Goal: Transaction & Acquisition: Book appointment/travel/reservation

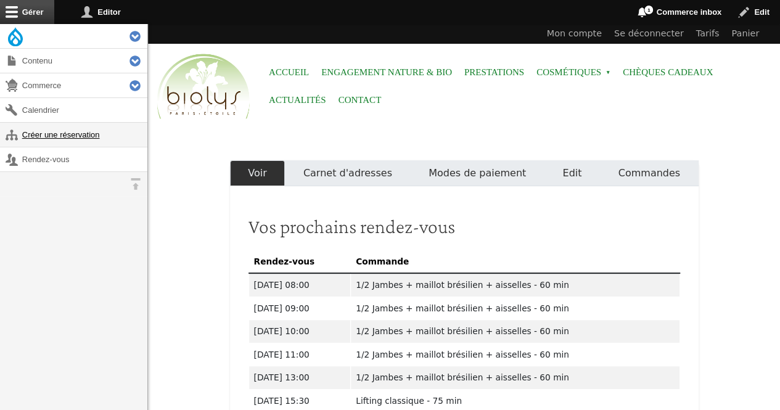
click at [57, 128] on link "Créer une réservation" at bounding box center [73, 135] width 147 height 24
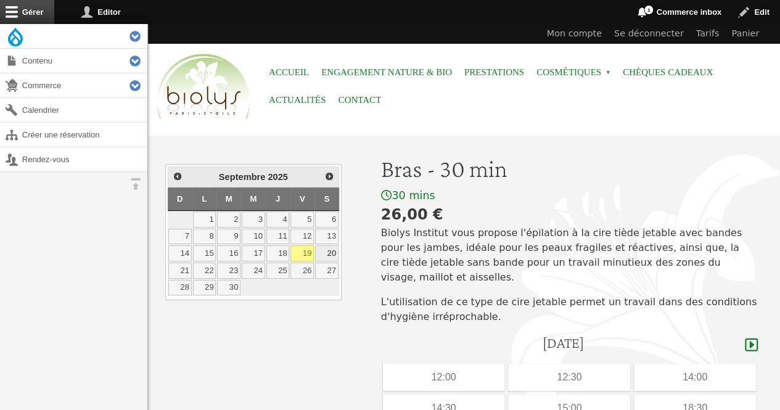
click at [333, 250] on link "20" at bounding box center [326, 254] width 23 height 16
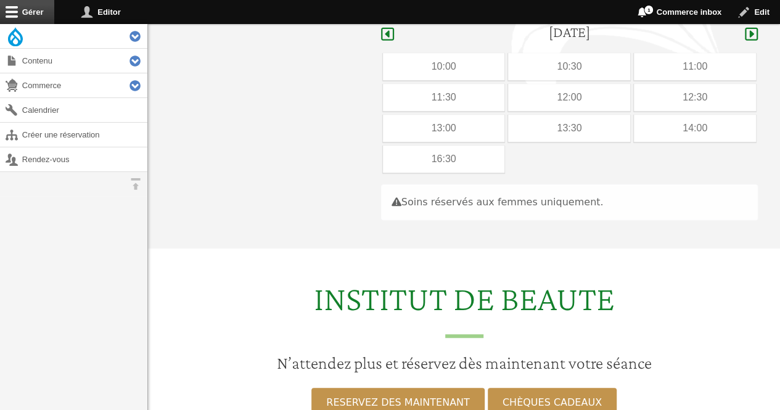
scroll to position [319, 0]
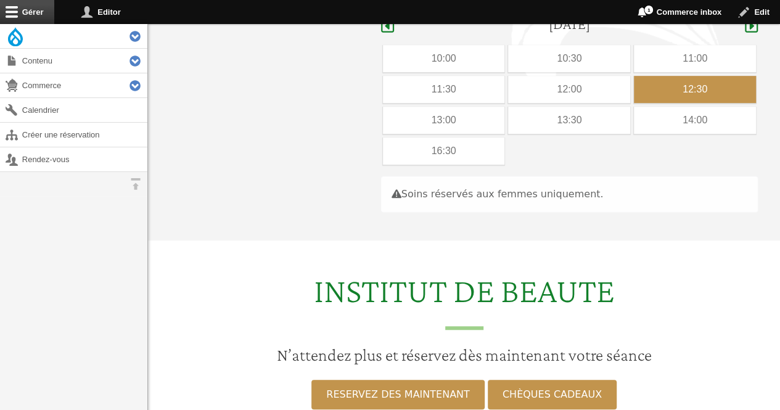
click at [679, 76] on div "12:30" at bounding box center [695, 89] width 122 height 27
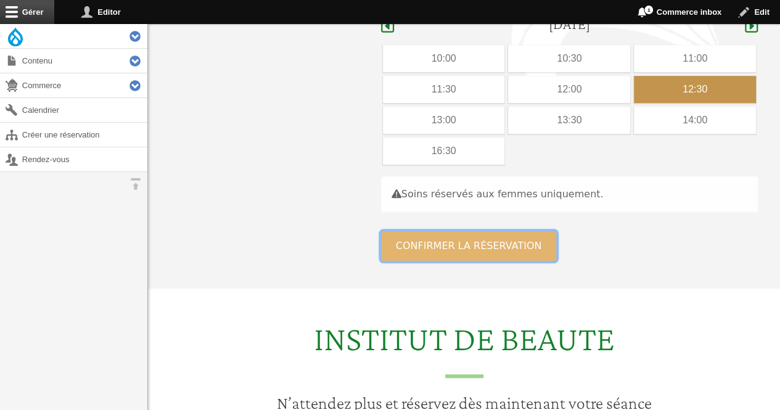
click at [448, 234] on button "Confirmer la réservation" at bounding box center [469, 246] width 176 height 30
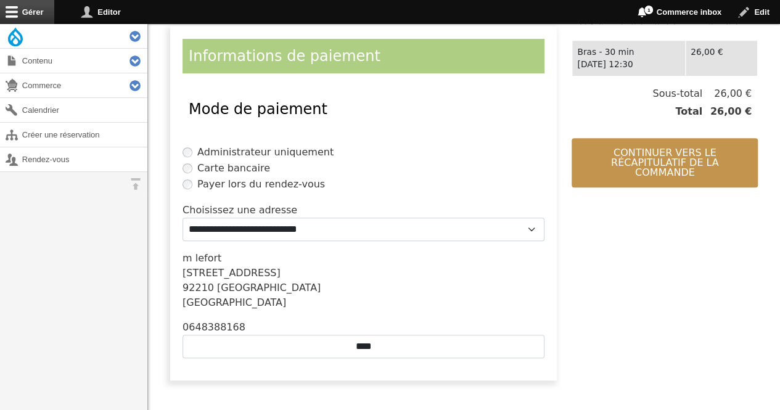
scroll to position [275, 0]
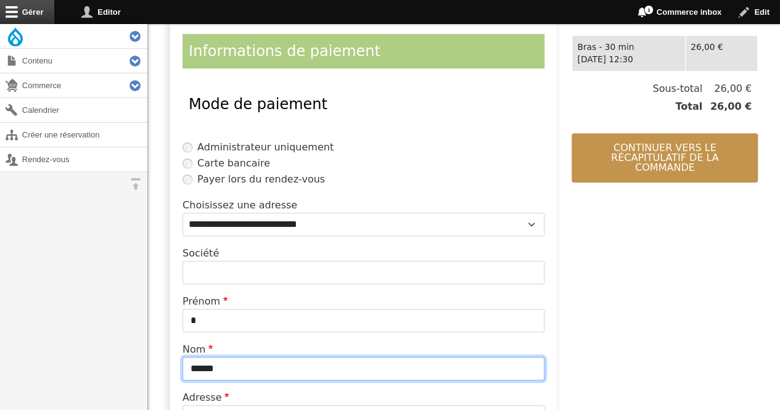
click at [226, 357] on input "******" at bounding box center [364, 368] width 362 height 23
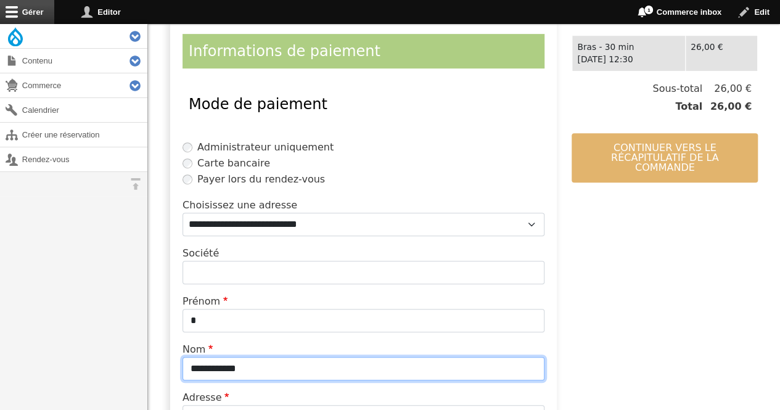
type input "**********"
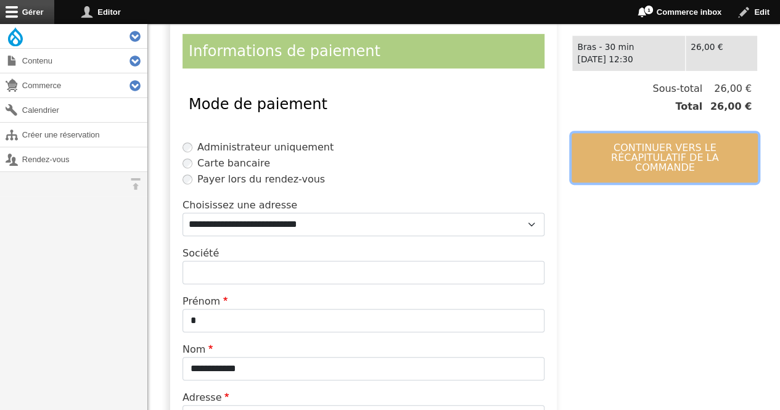
click at [656, 139] on button "Continuer vers le récapitulatif de la commande" at bounding box center [665, 157] width 186 height 49
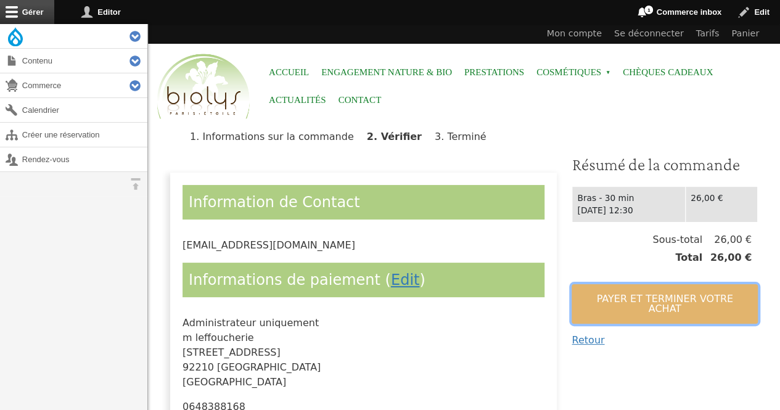
click at [606, 294] on button "Payer et terminer votre achat" at bounding box center [665, 303] width 186 height 39
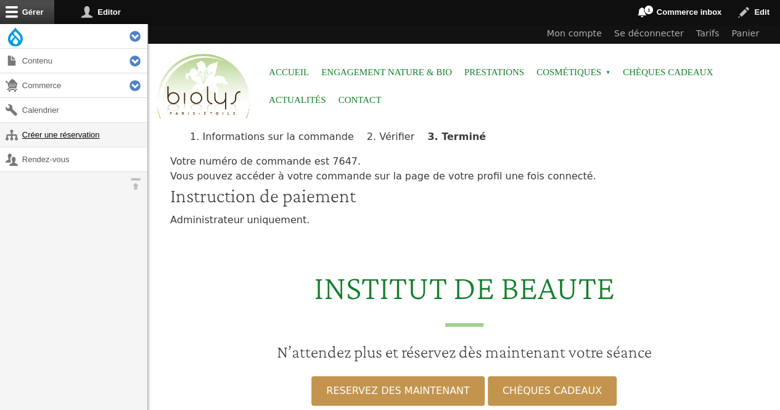
click at [100, 139] on link "Créer une réservation" at bounding box center [73, 135] width 147 height 24
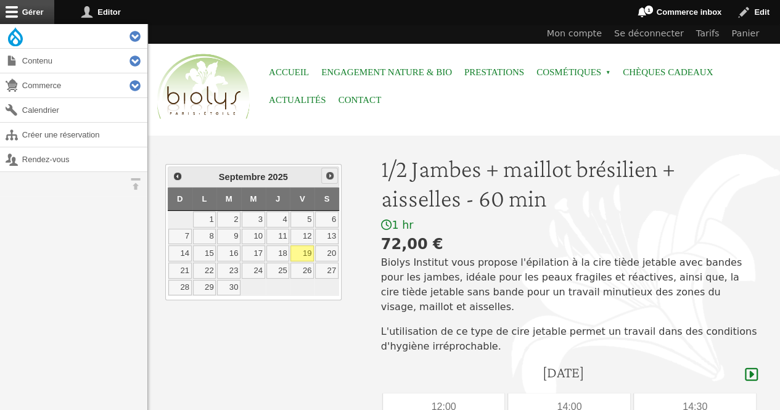
click at [333, 177] on span "Suivant" at bounding box center [330, 176] width 10 height 10
click at [308, 233] on link "7" at bounding box center [302, 237] width 23 height 16
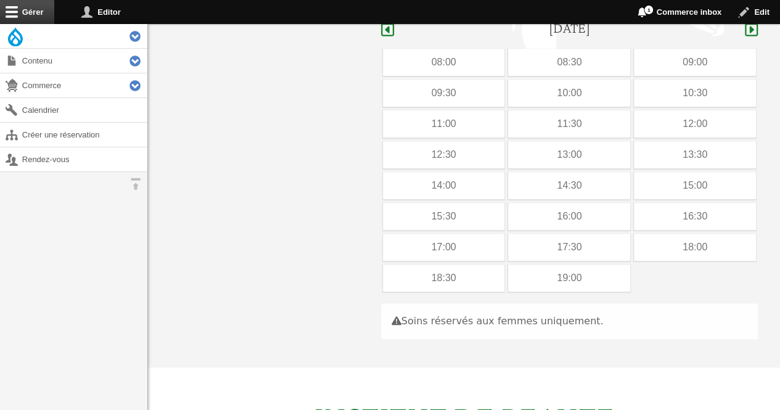
scroll to position [349, 0]
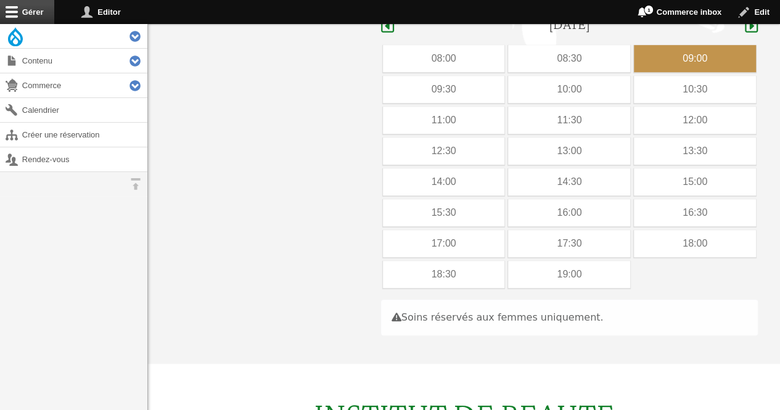
click at [679, 45] on div "09:00" at bounding box center [695, 58] width 122 height 27
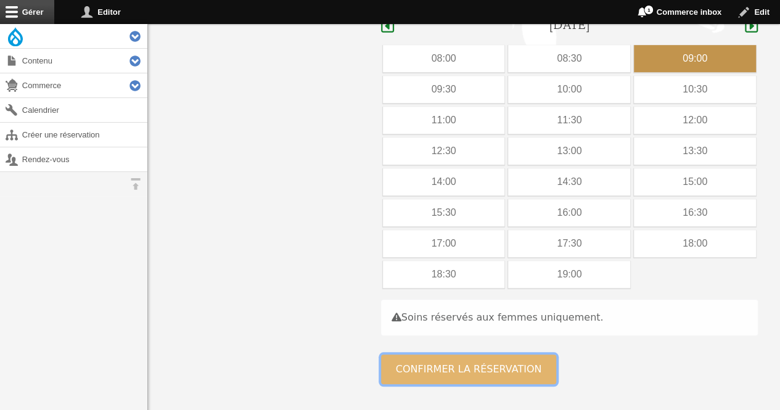
click at [405, 355] on button "Confirmer la réservation" at bounding box center [469, 370] width 176 height 30
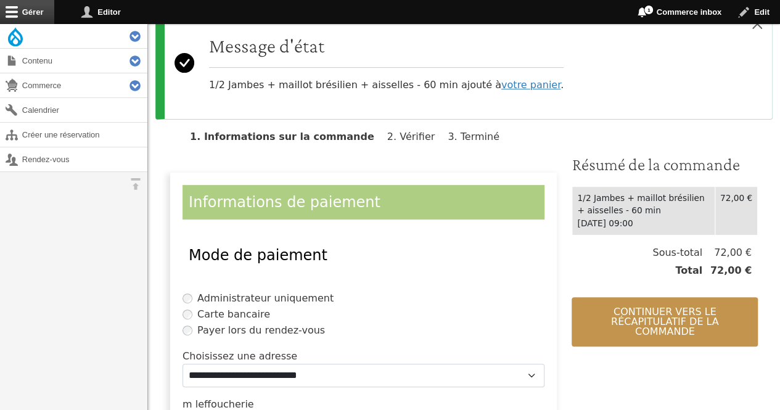
scroll to position [242, 0]
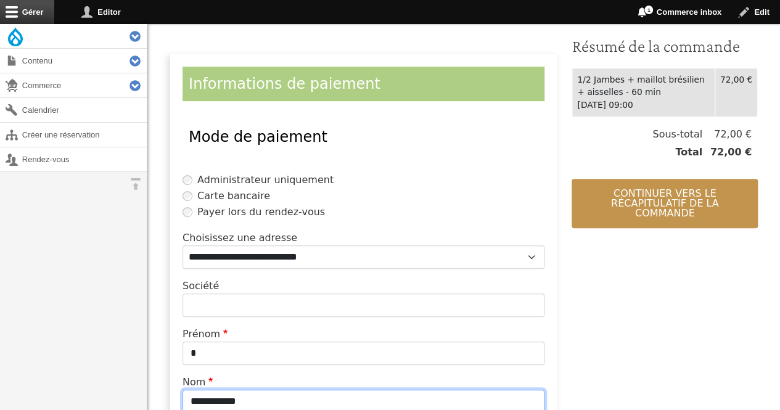
click at [316, 393] on input "**********" at bounding box center [364, 401] width 362 height 23
type input "*"
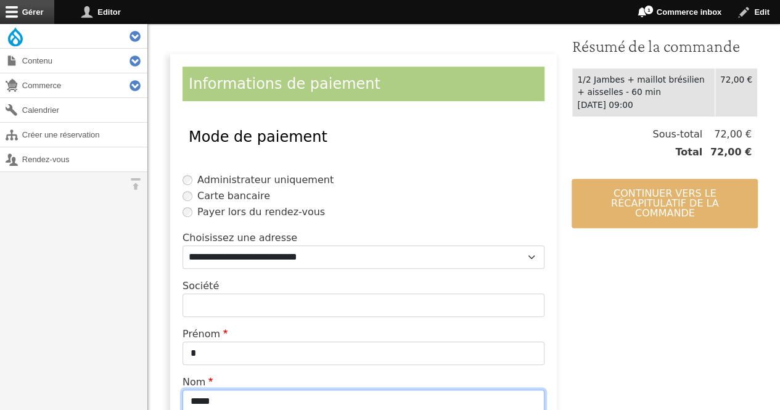
type input "*****"
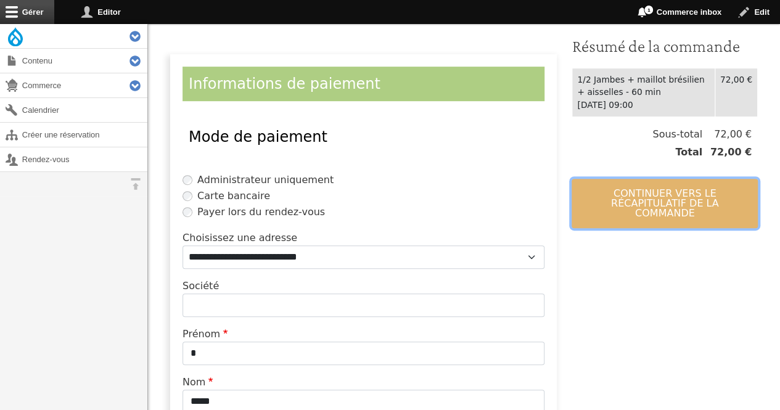
click at [648, 188] on button "Continuer vers le récapitulatif de la commande" at bounding box center [665, 203] width 186 height 49
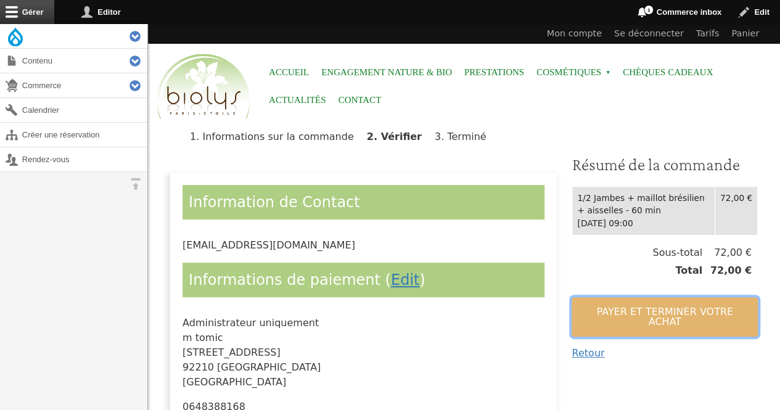
click at [603, 313] on button "Payer et terminer votre achat" at bounding box center [665, 316] width 186 height 39
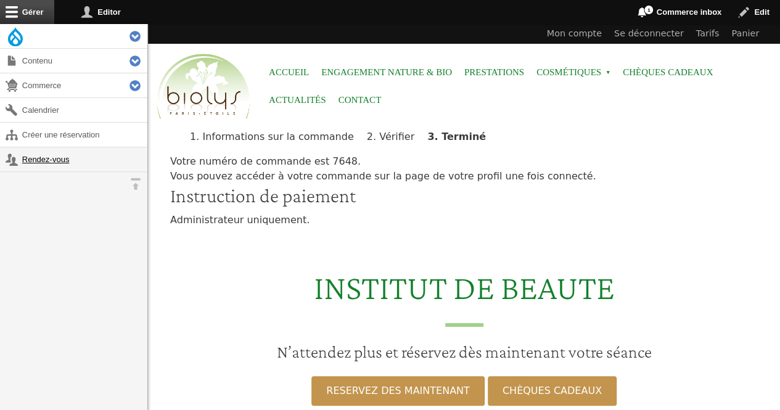
click at [46, 154] on link "Rendez-vous" at bounding box center [73, 159] width 147 height 24
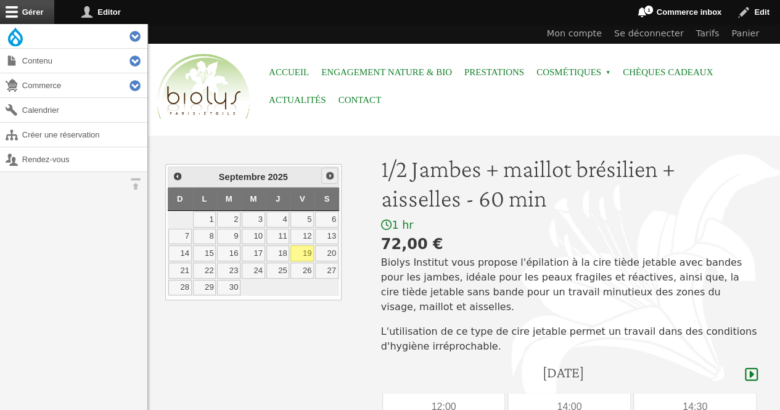
click at [333, 177] on span "Suivant" at bounding box center [330, 176] width 10 height 10
click at [222, 238] on link "4" at bounding box center [228, 237] width 23 height 16
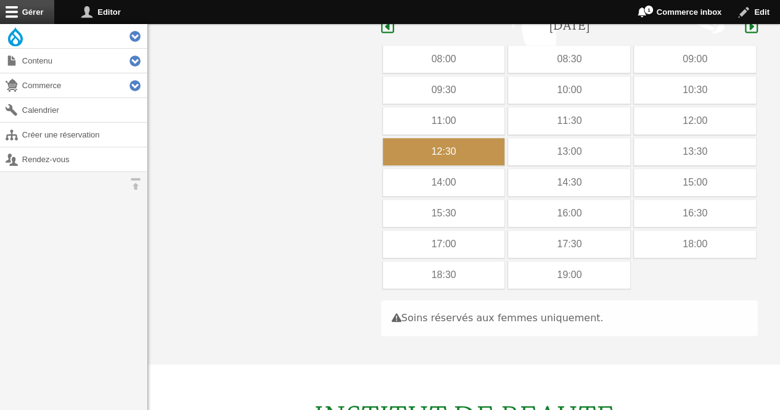
scroll to position [349, 0]
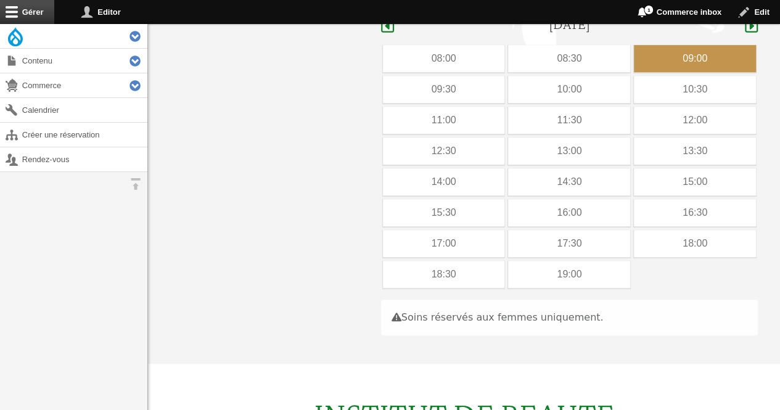
click at [701, 52] on div "09:00" at bounding box center [695, 58] width 122 height 27
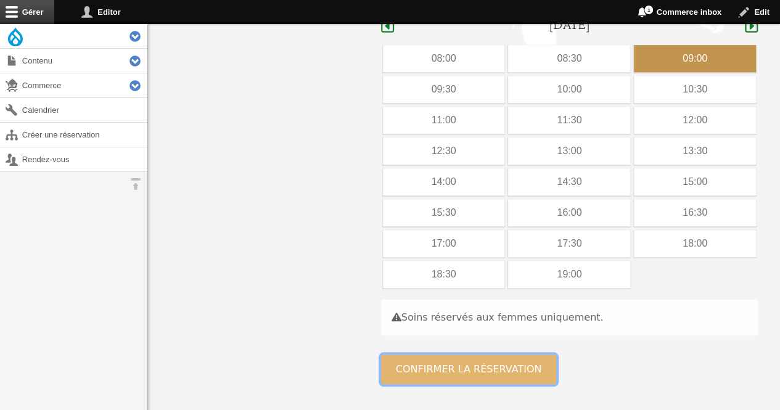
click at [465, 355] on button "Confirmer la réservation" at bounding box center [469, 370] width 176 height 30
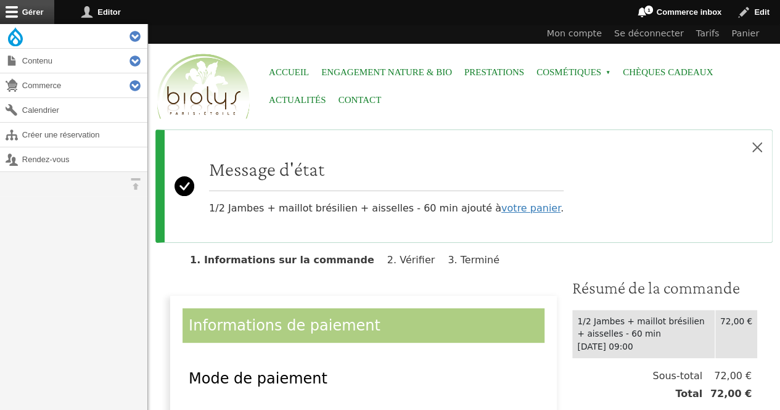
scroll to position [344, 0]
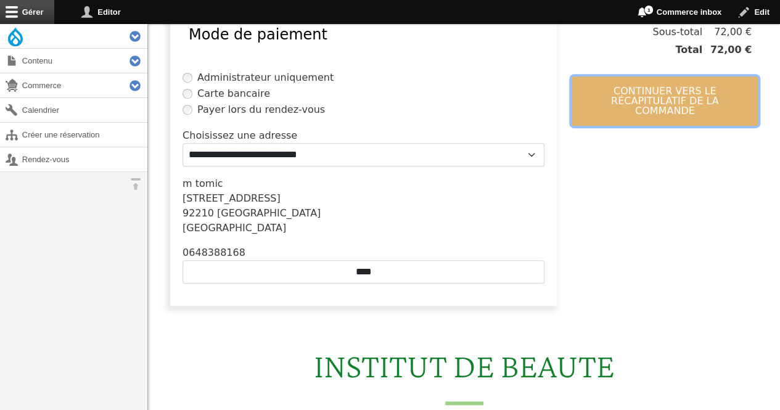
click at [647, 102] on button "Continuer vers le récapitulatif de la commande" at bounding box center [665, 100] width 186 height 49
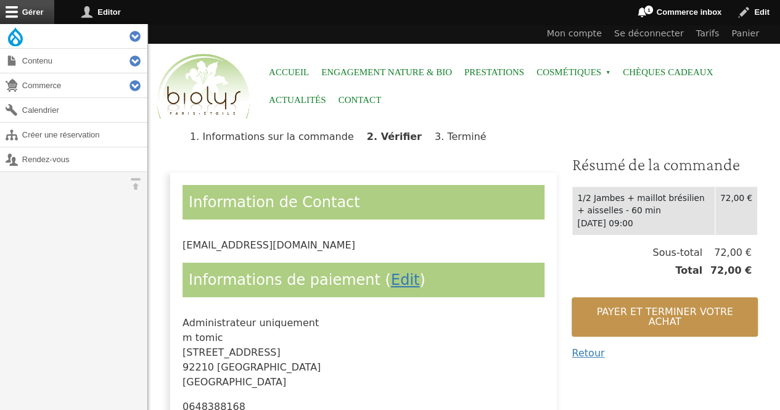
click at [617, 291] on div "Payer et terminer votre achat Retour" at bounding box center [665, 324] width 186 height 73
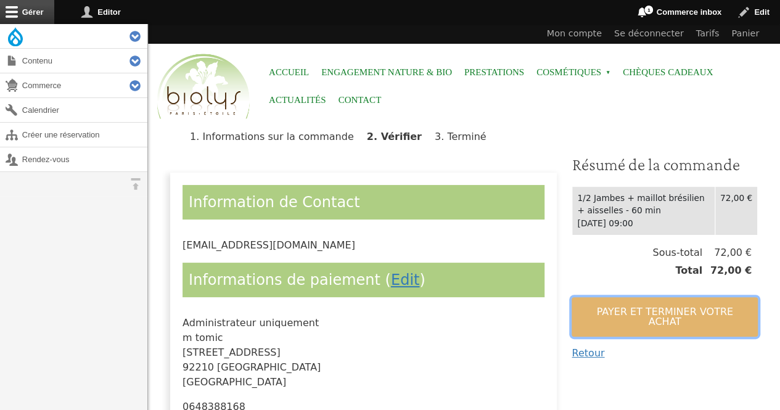
click at [616, 302] on button "Payer et terminer votre achat" at bounding box center [665, 316] width 186 height 39
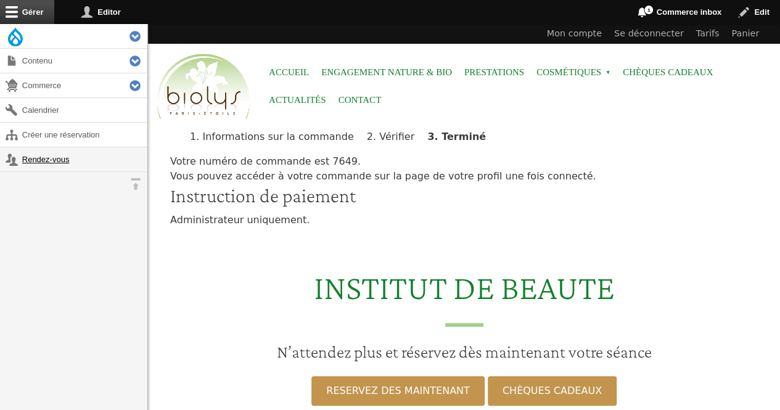
click at [30, 154] on link "Rendez-vous" at bounding box center [73, 159] width 147 height 24
